Goal: Communication & Community: Participate in discussion

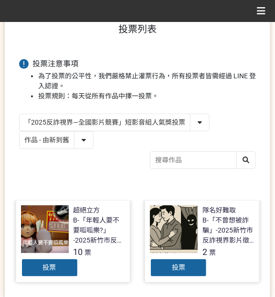
scroll to position [63, 0]
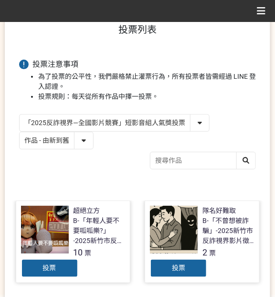
click at [58, 136] on select "作品 - 由新到舊 作品 - 由舊到新 票數 - 由多到少 票數 - 由少到多" at bounding box center [57, 140] width 74 height 17
select select "vote"
click at [20, 132] on select "作品 - 由新到舊 作品 - 由舊到新 票數 - 由多到少 票數 - 由少到多" at bounding box center [57, 140] width 74 height 17
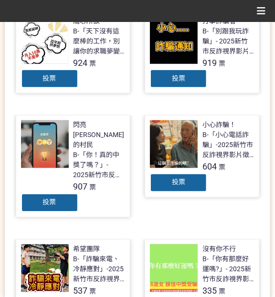
scroll to position [255, 0]
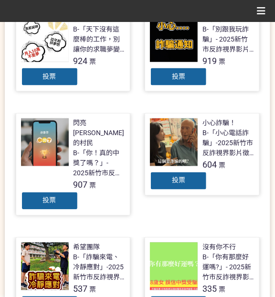
click at [56, 78] on div "投票" at bounding box center [49, 76] width 57 height 19
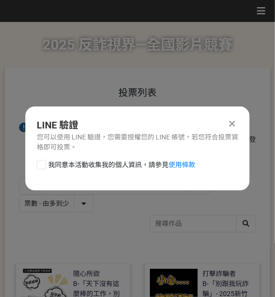
scroll to position [0, 0]
click at [66, 161] on span "我同意本活動收集我的個人資訊，請參見 使用條款" at bounding box center [121, 165] width 147 height 10
click at [43, 162] on input "我同意本活動收集我的個人資訊，請參見 使用條款" at bounding box center [40, 165] width 6 height 6
checkbox input "false"
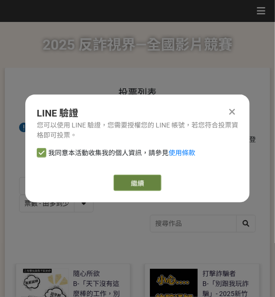
click at [123, 184] on button "繼續" at bounding box center [138, 183] width 48 height 16
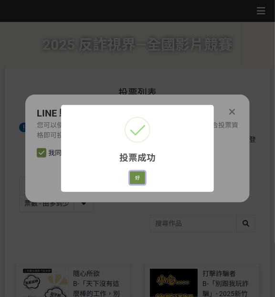
click at [139, 181] on button "好" at bounding box center [137, 178] width 15 height 13
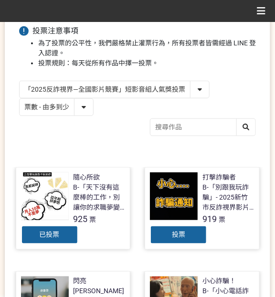
scroll to position [76, 0]
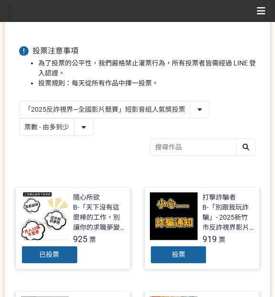
click at [130, 109] on select "「2025反詐視界—全國影片競賽」短影音組人氣獎投票 「2025反詐視界—全國影片競賽」短片組人氣獎投票" at bounding box center [115, 109] width 190 height 17
select select "13146"
click at [20, 101] on select "「2025反詐視界—全國影片競賽」短影音組人氣獎投票 「2025反詐視界—全國影片競賽」短片組人氣獎投票" at bounding box center [115, 109] width 190 height 17
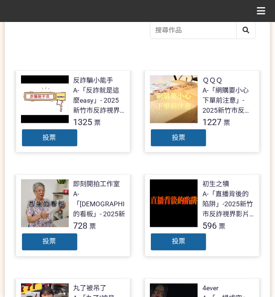
scroll to position [191, 0]
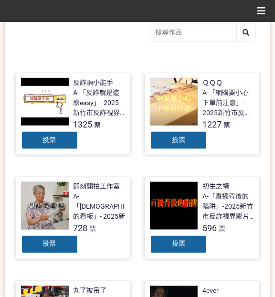
click at [185, 141] on div "投票" at bounding box center [178, 140] width 57 height 19
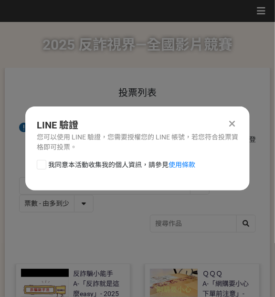
scroll to position [0, 0]
click at [90, 165] on span "我同意本活動收集我的個人資訊，請參見 使用條款" at bounding box center [121, 165] width 147 height 10
click at [43, 165] on input "我同意本活動收集我的個人資訊，請參見 使用條款" at bounding box center [40, 165] width 6 height 6
checkbox input "false"
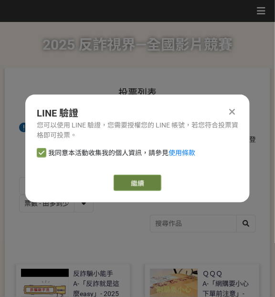
click at [151, 179] on link "繼續" at bounding box center [138, 183] width 48 height 16
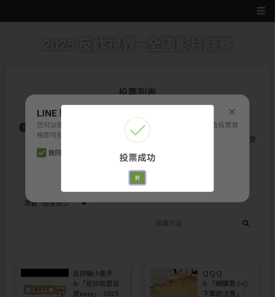
click at [138, 174] on button "好" at bounding box center [137, 178] width 15 height 13
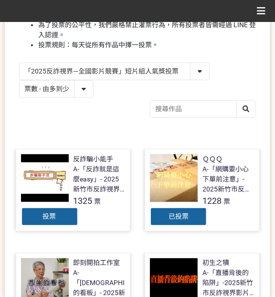
scroll to position [145, 0]
